Goal: Information Seeking & Learning: Learn about a topic

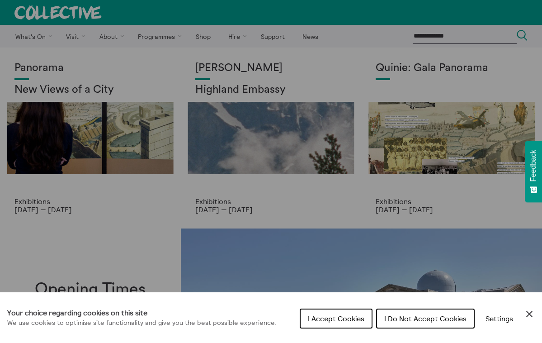
click at [152, 34] on div "Cookie preferences" at bounding box center [271, 171] width 542 height 343
click at [397, 317] on span "I Do Not Accept Cookies" at bounding box center [425, 318] width 82 height 9
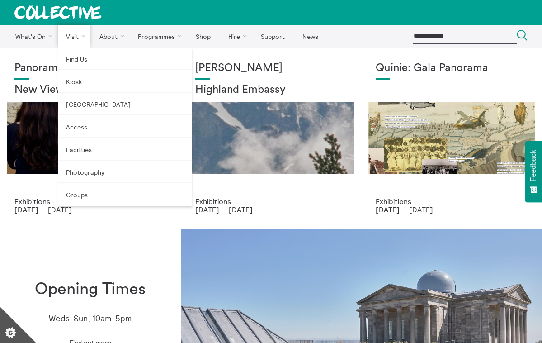
click at [76, 34] on link "Visit" at bounding box center [74, 36] width 32 height 23
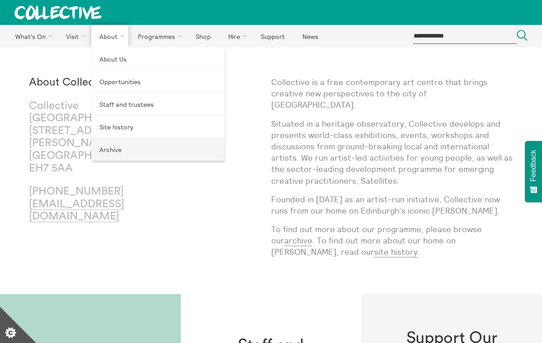
click at [124, 152] on link "Archive" at bounding box center [157, 149] width 133 height 23
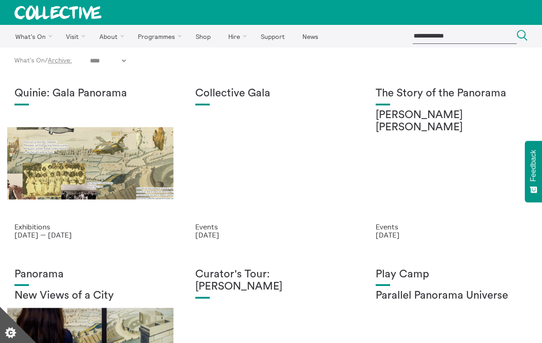
select select "****"
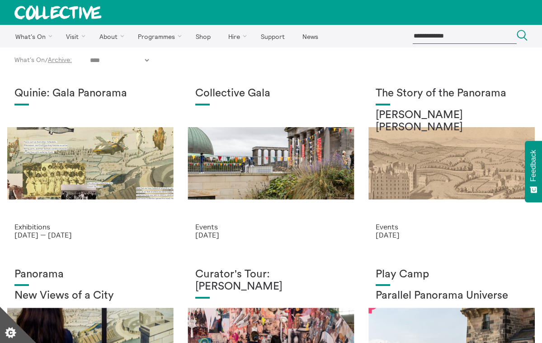
click at [470, 37] on input "search" at bounding box center [465, 35] width 104 height 15
type input "**********"
click at [522, 36] on button "Search Close" at bounding box center [522, 36] width 11 height 12
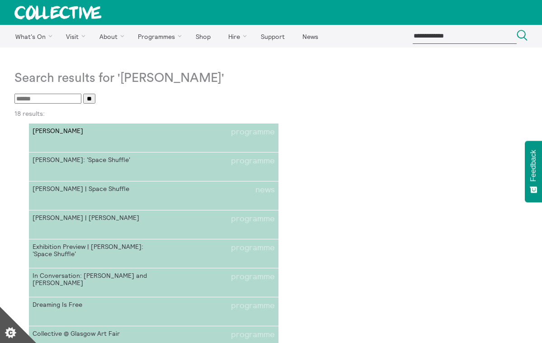
click at [170, 133] on li "Moyna Flannigan programme" at bounding box center [154, 131] width 242 height 9
click at [90, 169] on link "[PERSON_NAME]: 'Space Shuffle' programme" at bounding box center [153, 166] width 249 height 29
click at [83, 190] on span "Moyna Flannigan | Space Shuffle" at bounding box center [93, 189] width 121 height 9
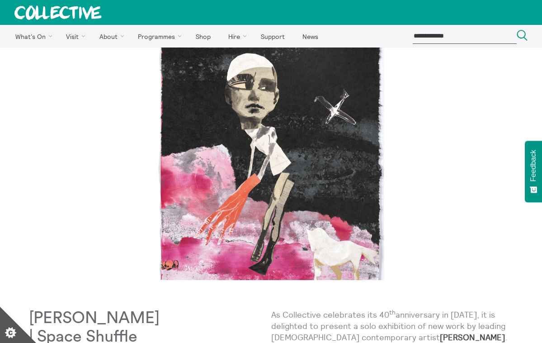
click at [446, 42] on input "search" at bounding box center [465, 35] width 104 height 15
type input "**********"
click at [522, 36] on button "Search Close" at bounding box center [522, 36] width 11 height 12
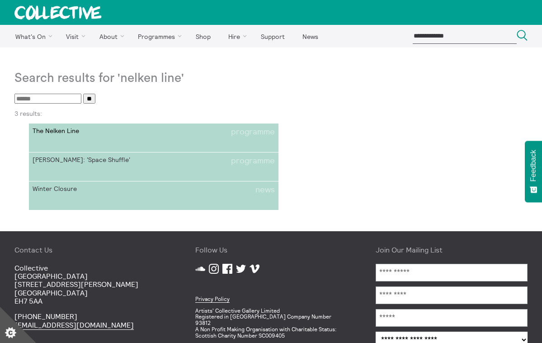
click at [236, 131] on span "programme" at bounding box center [253, 131] width 44 height 9
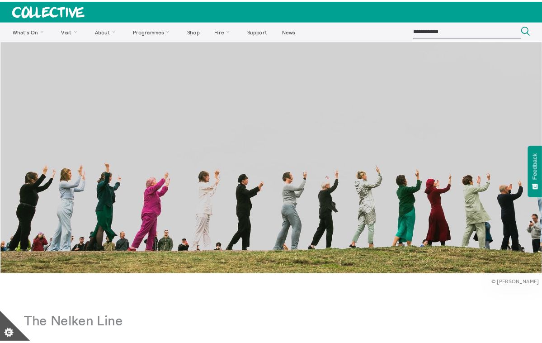
scroll to position [318, 0]
